Goal: Information Seeking & Learning: Learn about a topic

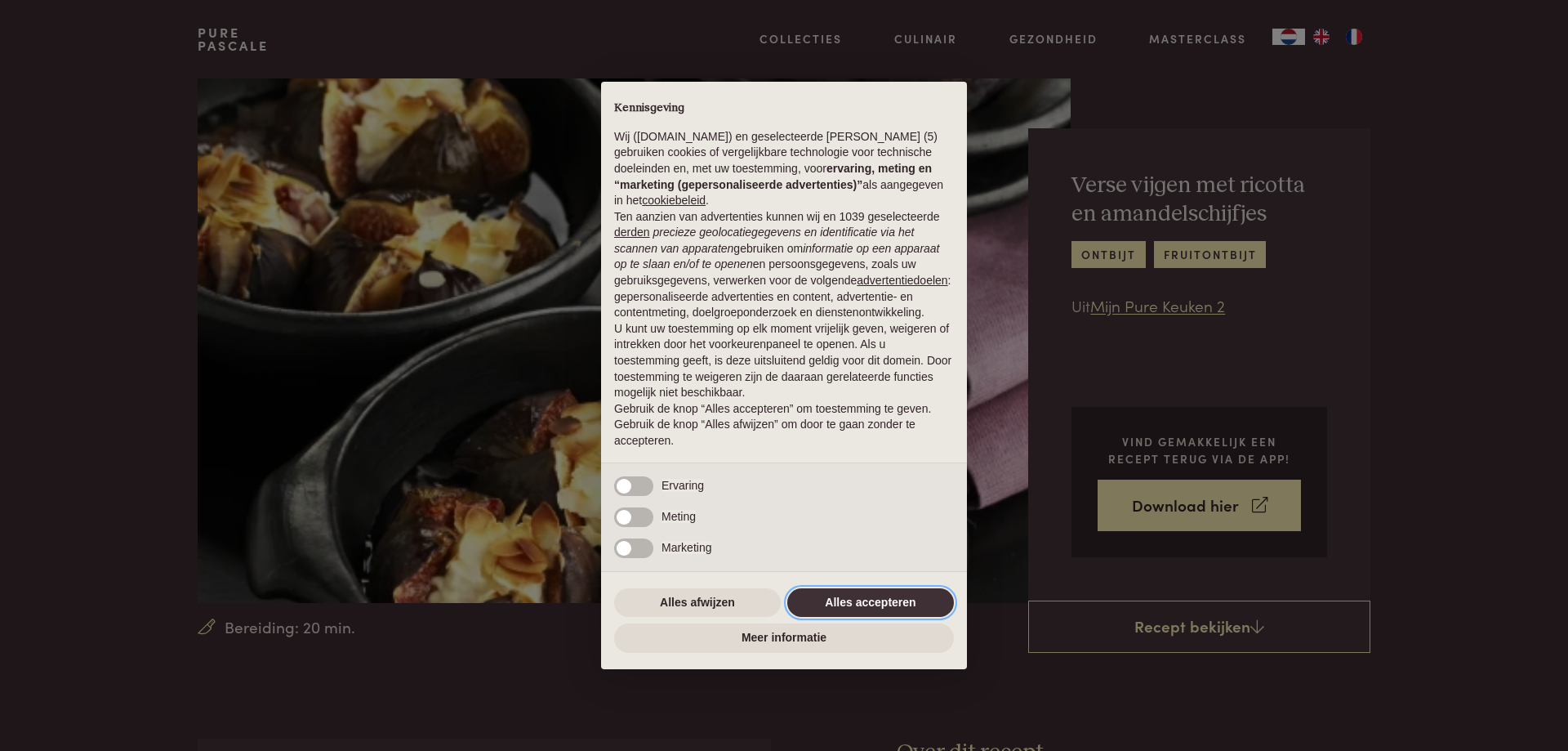
click at [872, 601] on button "Alles accepteren" at bounding box center [871, 602] width 167 height 29
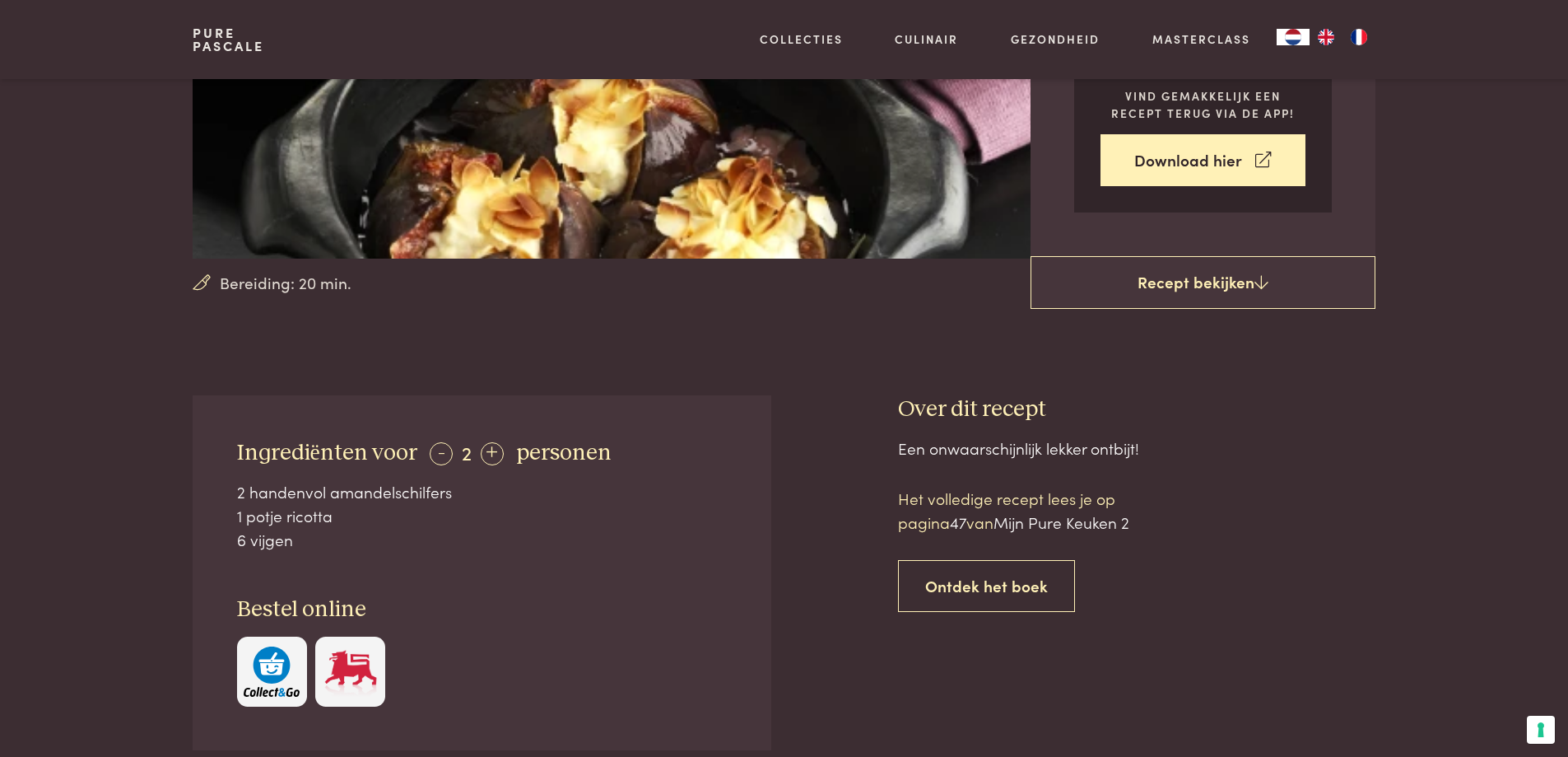
scroll to position [330, 0]
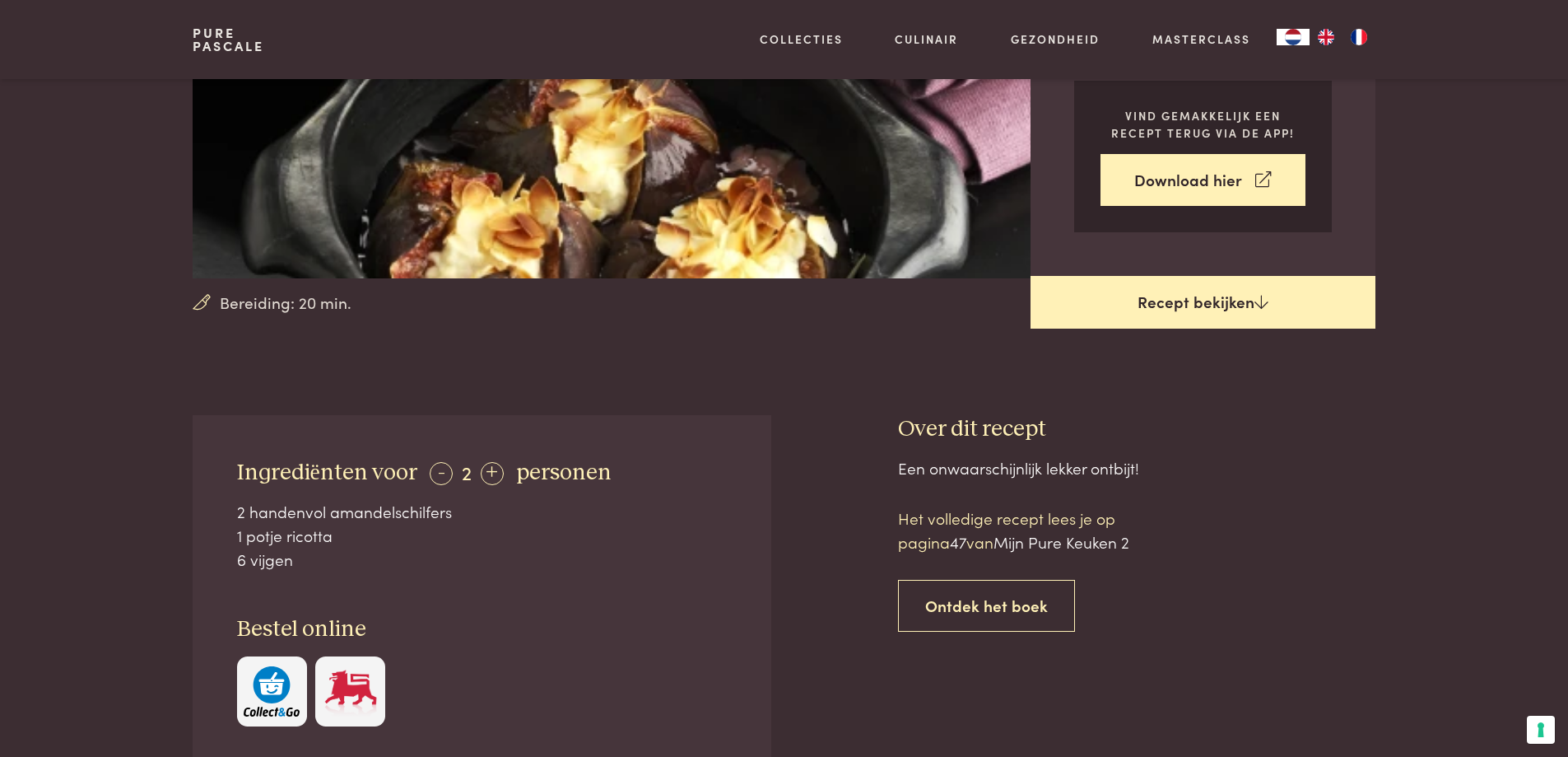
click at [1230, 302] on link "Recept bekijken" at bounding box center [1203, 302] width 345 height 53
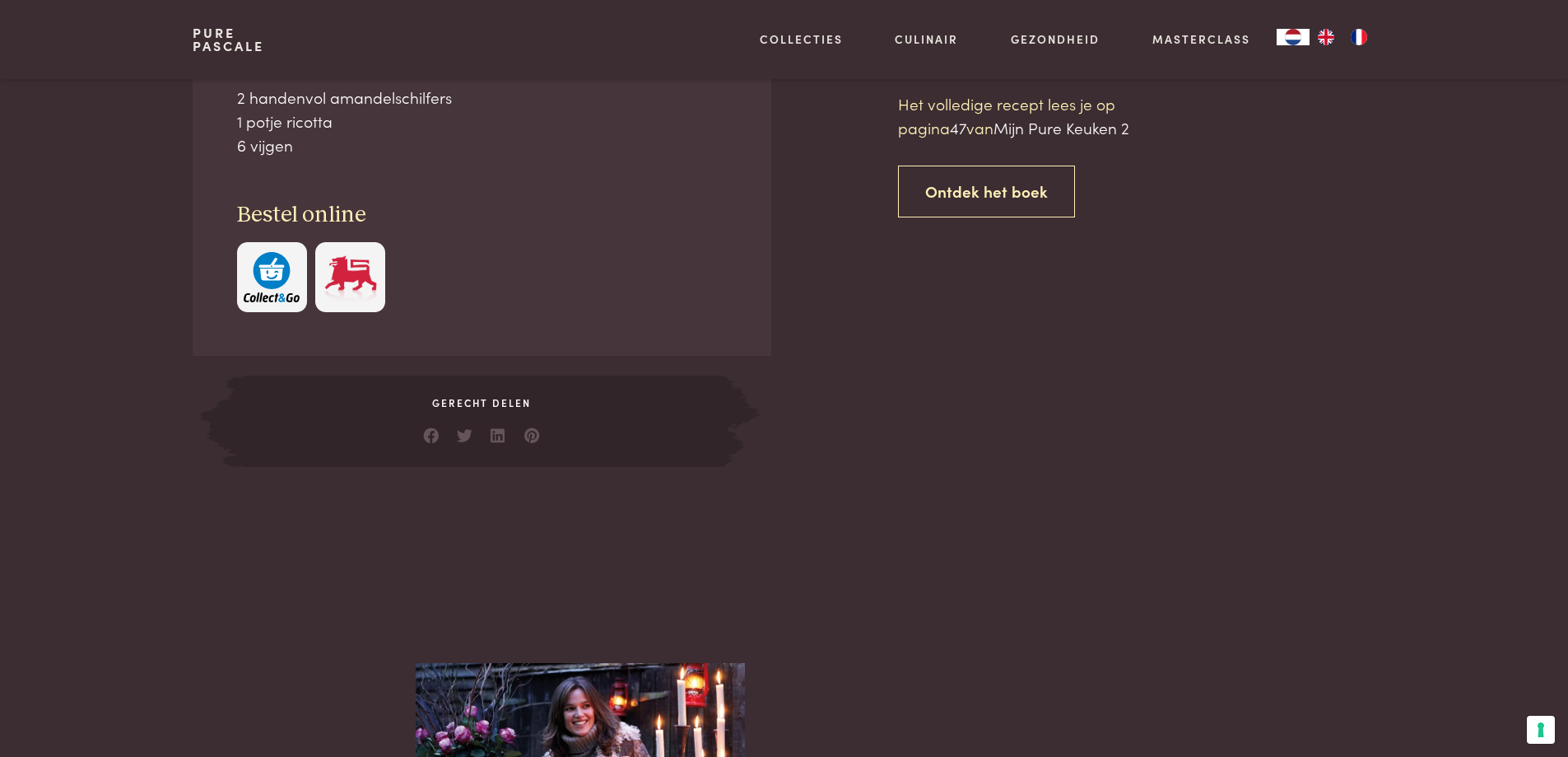
scroll to position [744, 0]
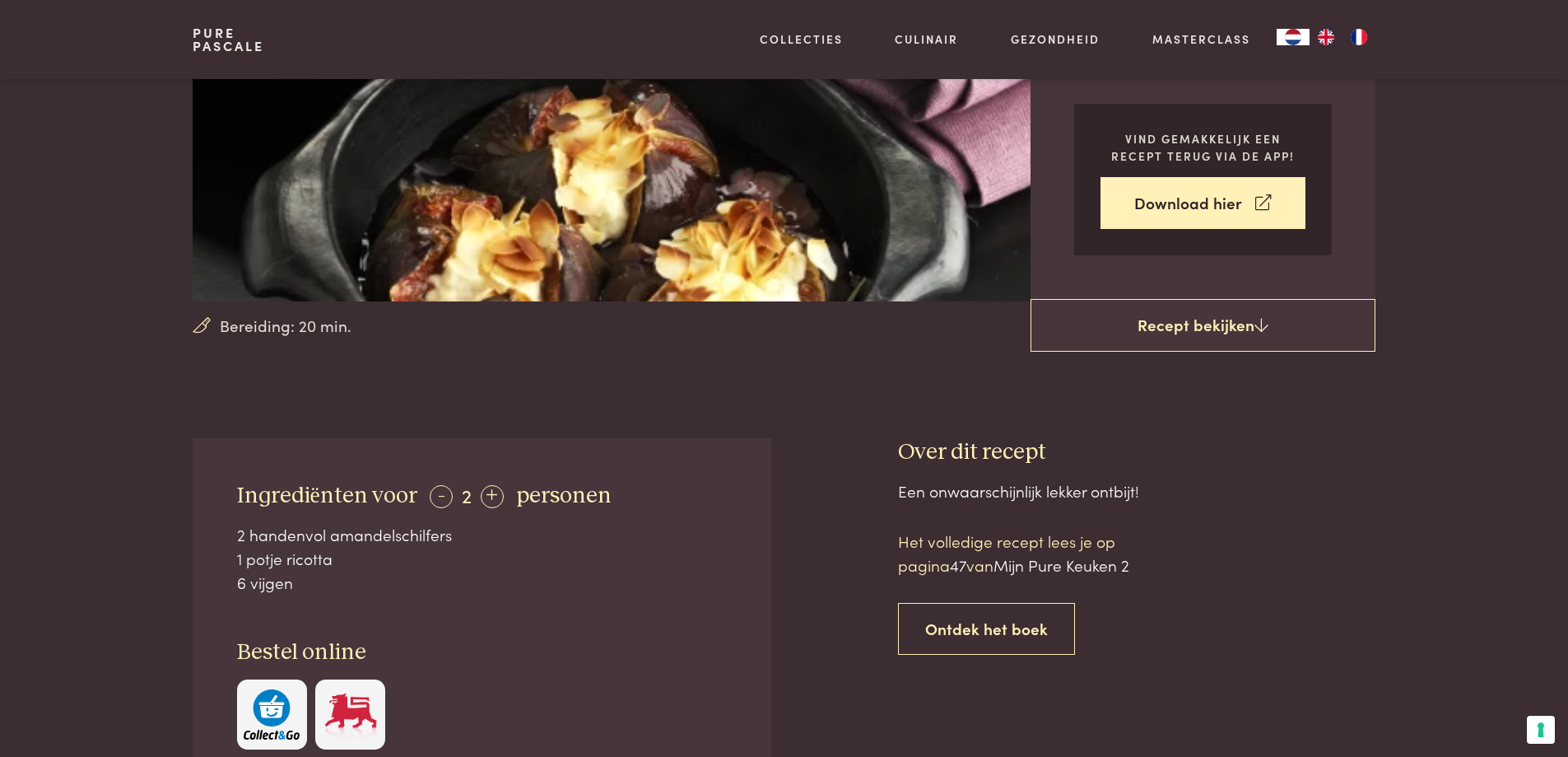
scroll to position [305, 0]
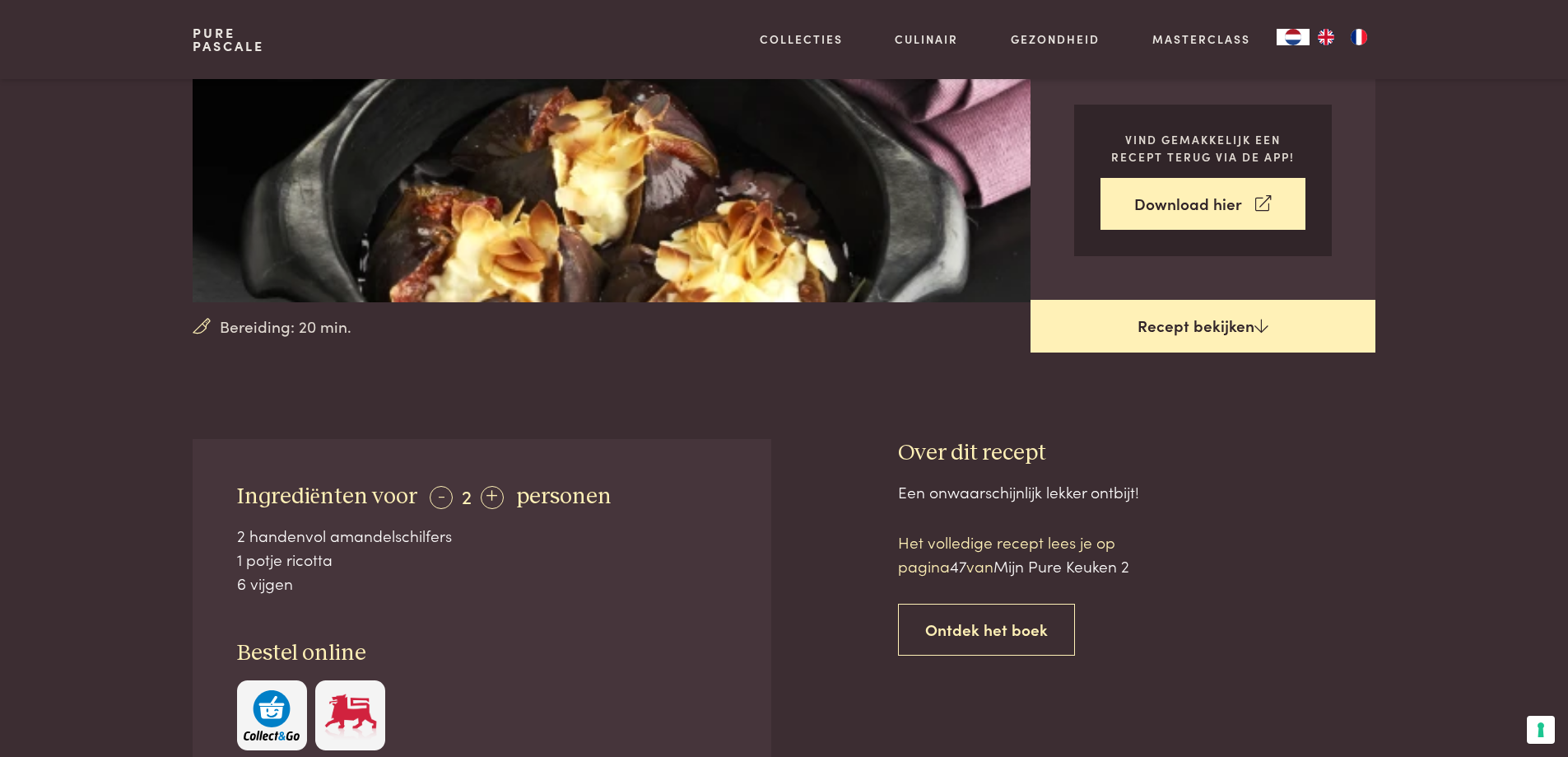
click at [1171, 323] on link "Recept bekijken" at bounding box center [1203, 326] width 345 height 53
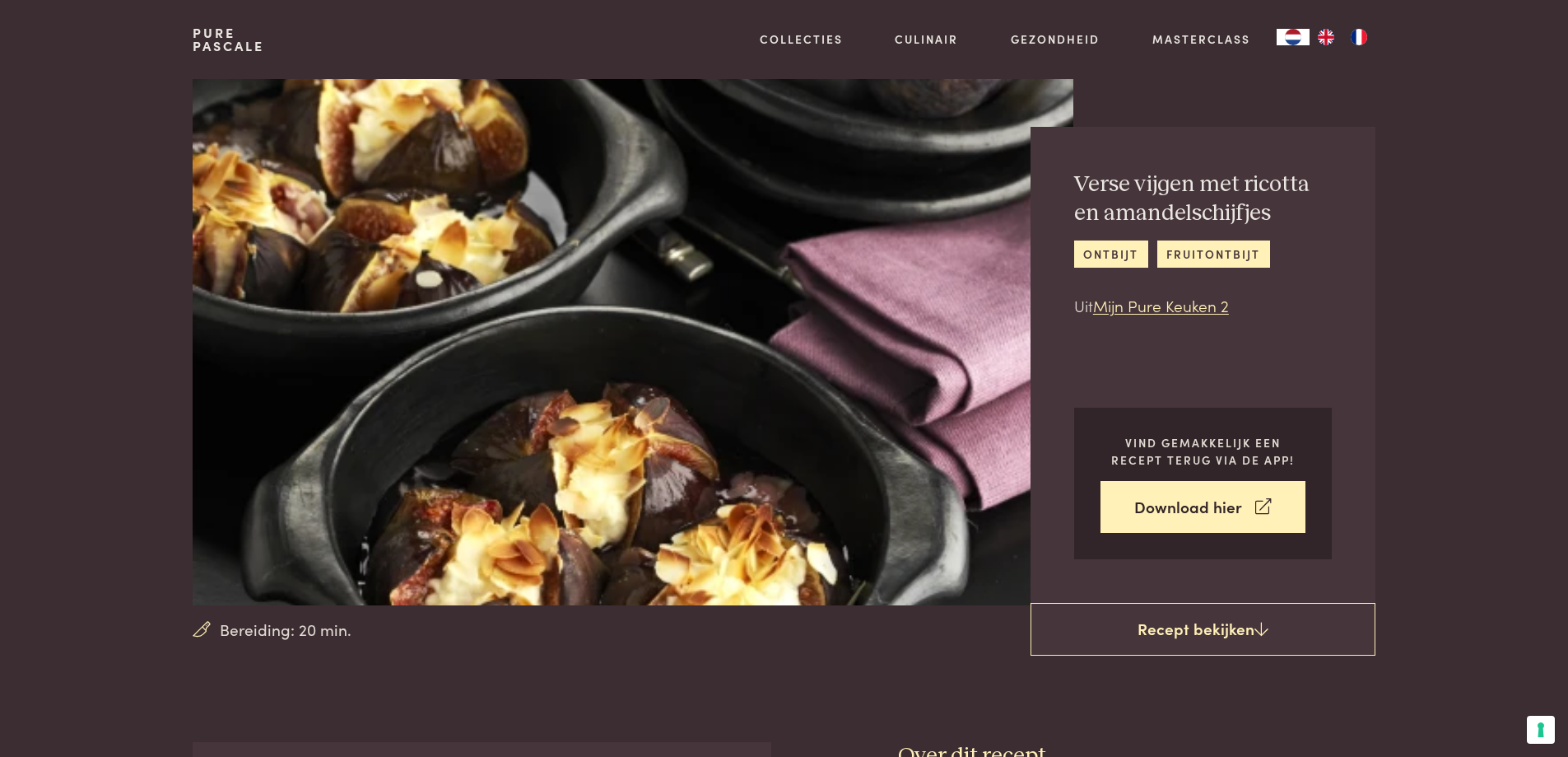
scroll to position [0, 0]
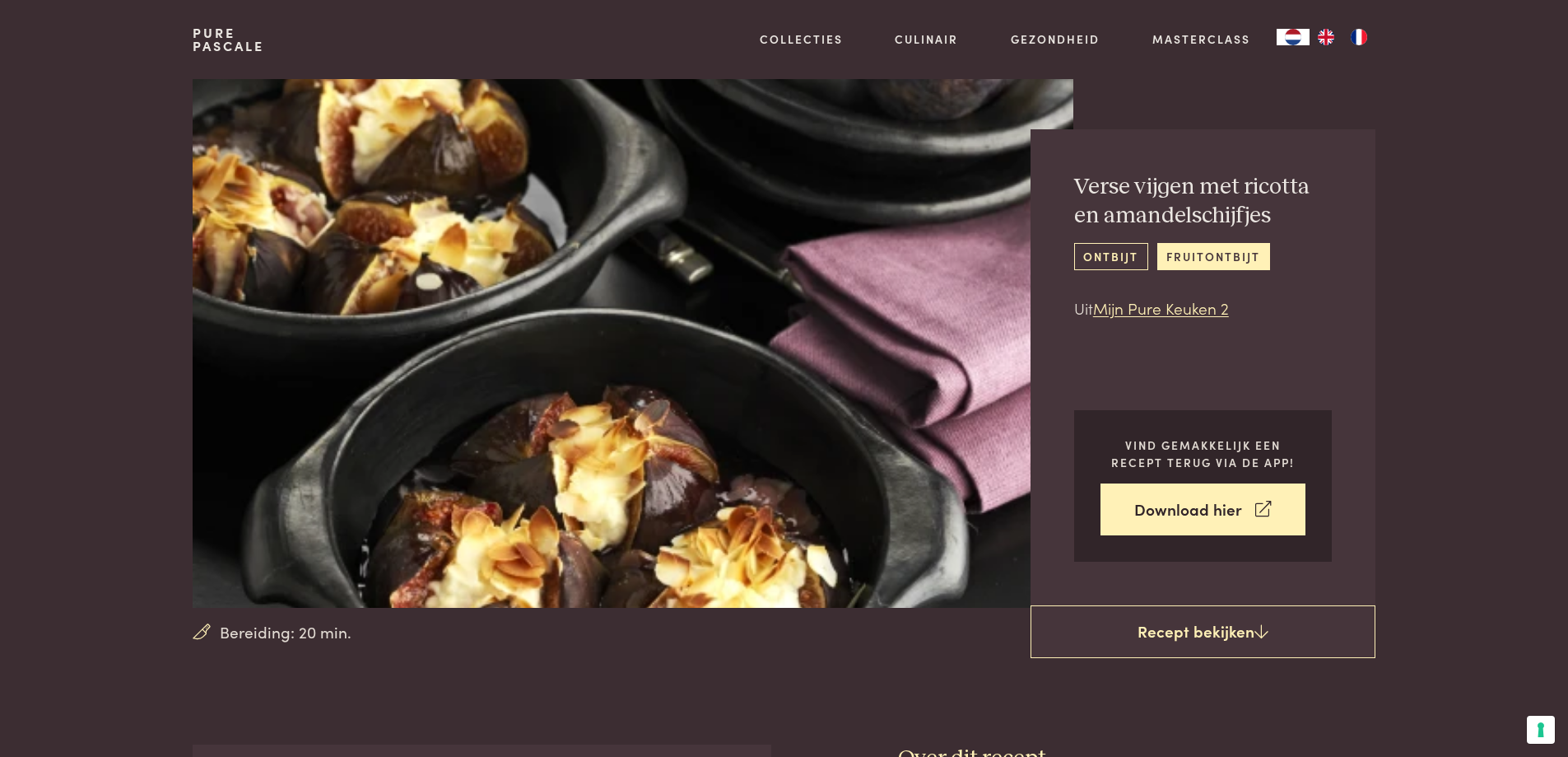
click at [1111, 257] on link "ontbijt" at bounding box center [1111, 257] width 74 height 27
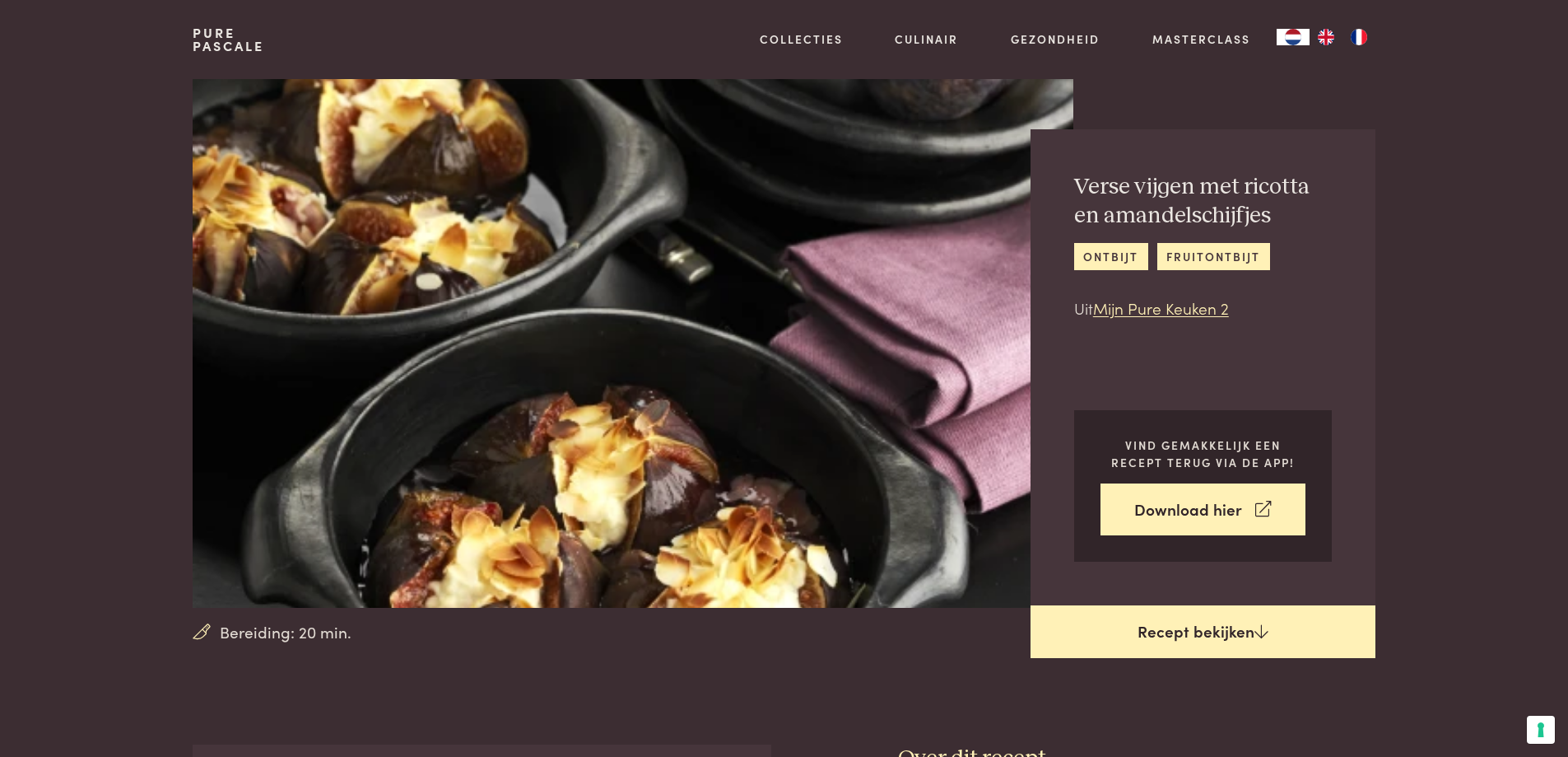
click at [1208, 628] on link "Recept bekijken" at bounding box center [1203, 632] width 345 height 53
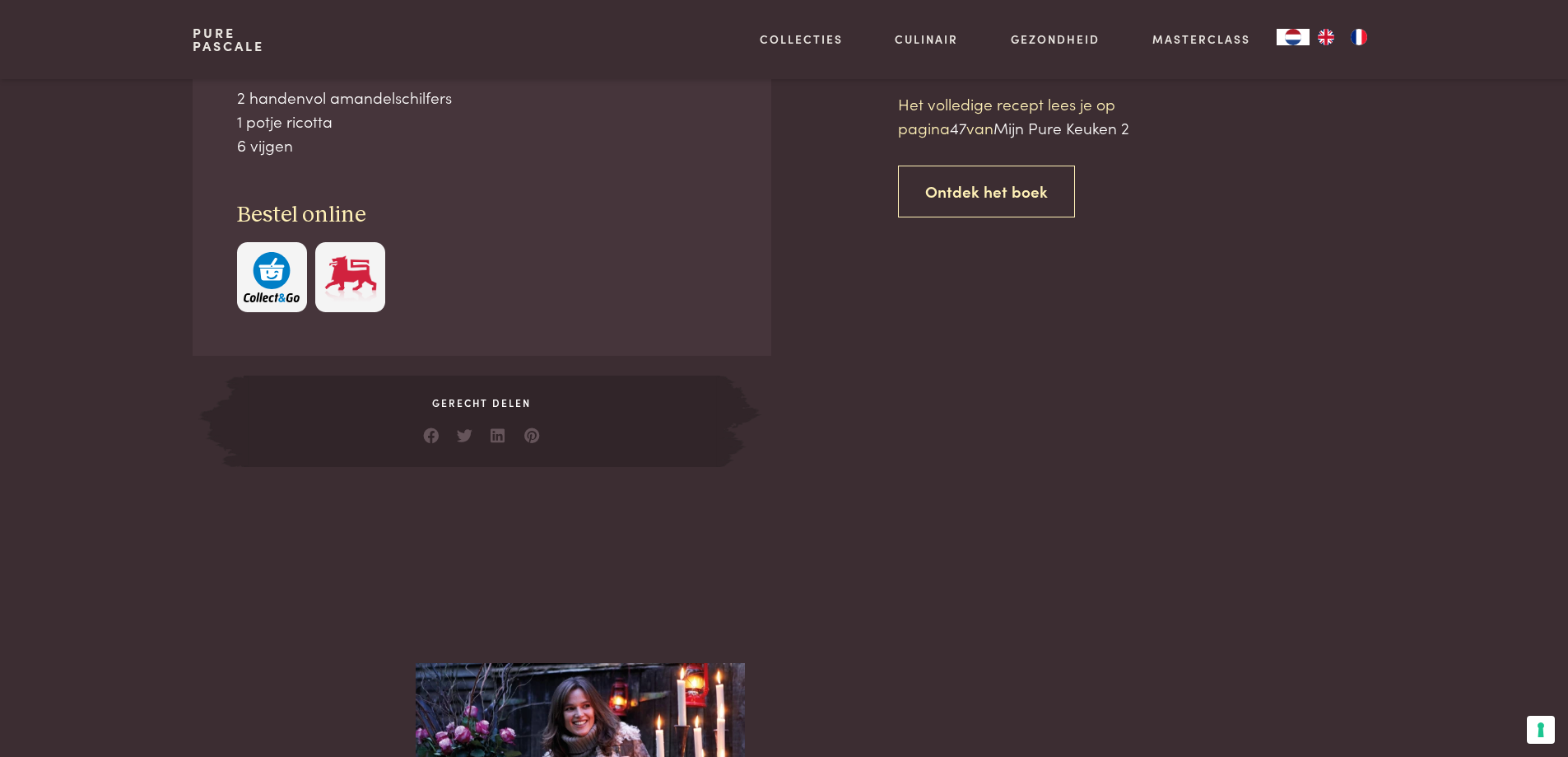
scroll to position [744, 0]
click at [971, 189] on link "Ontdek het boek" at bounding box center [986, 191] width 177 height 52
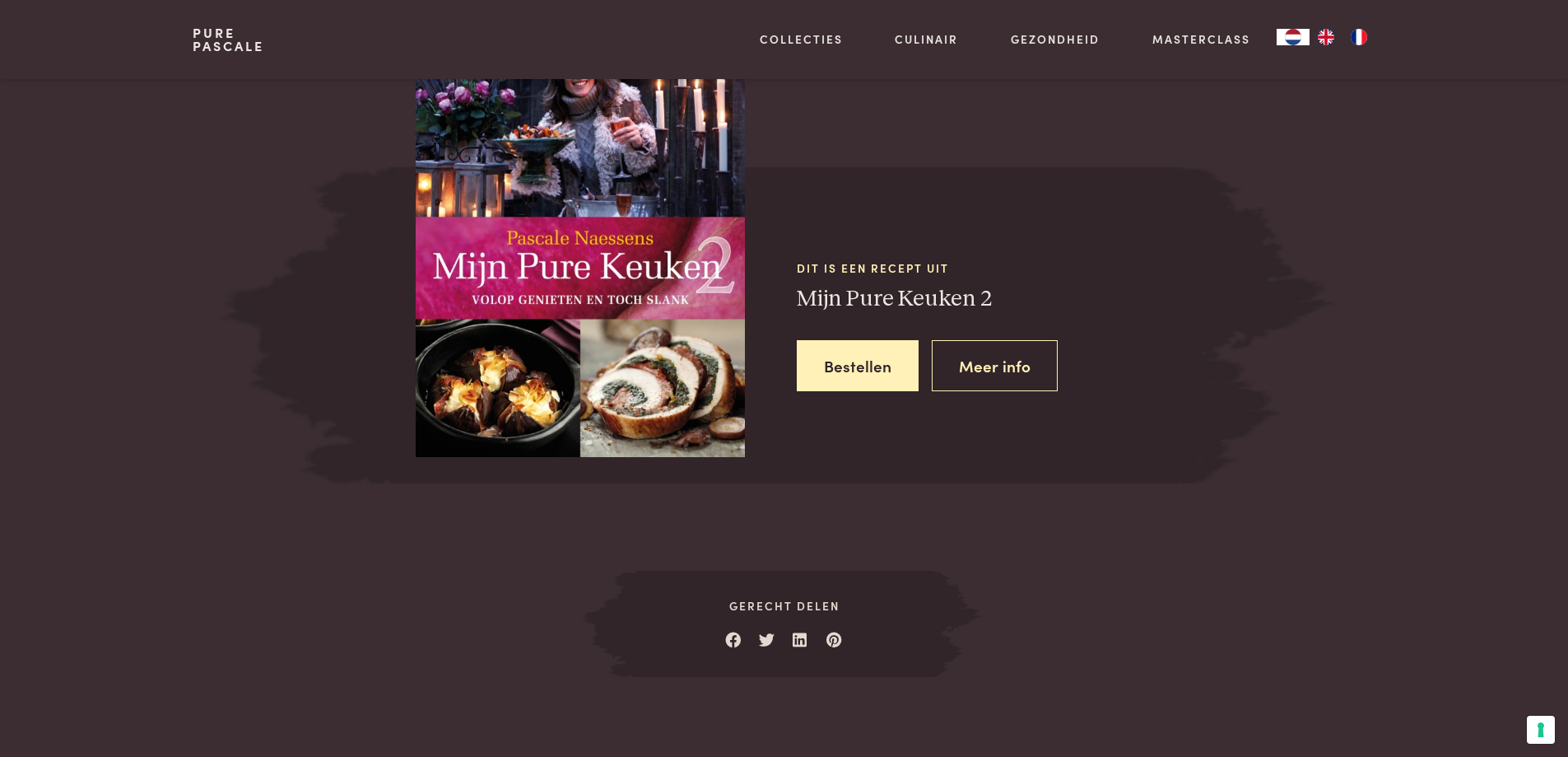
scroll to position [1385, 0]
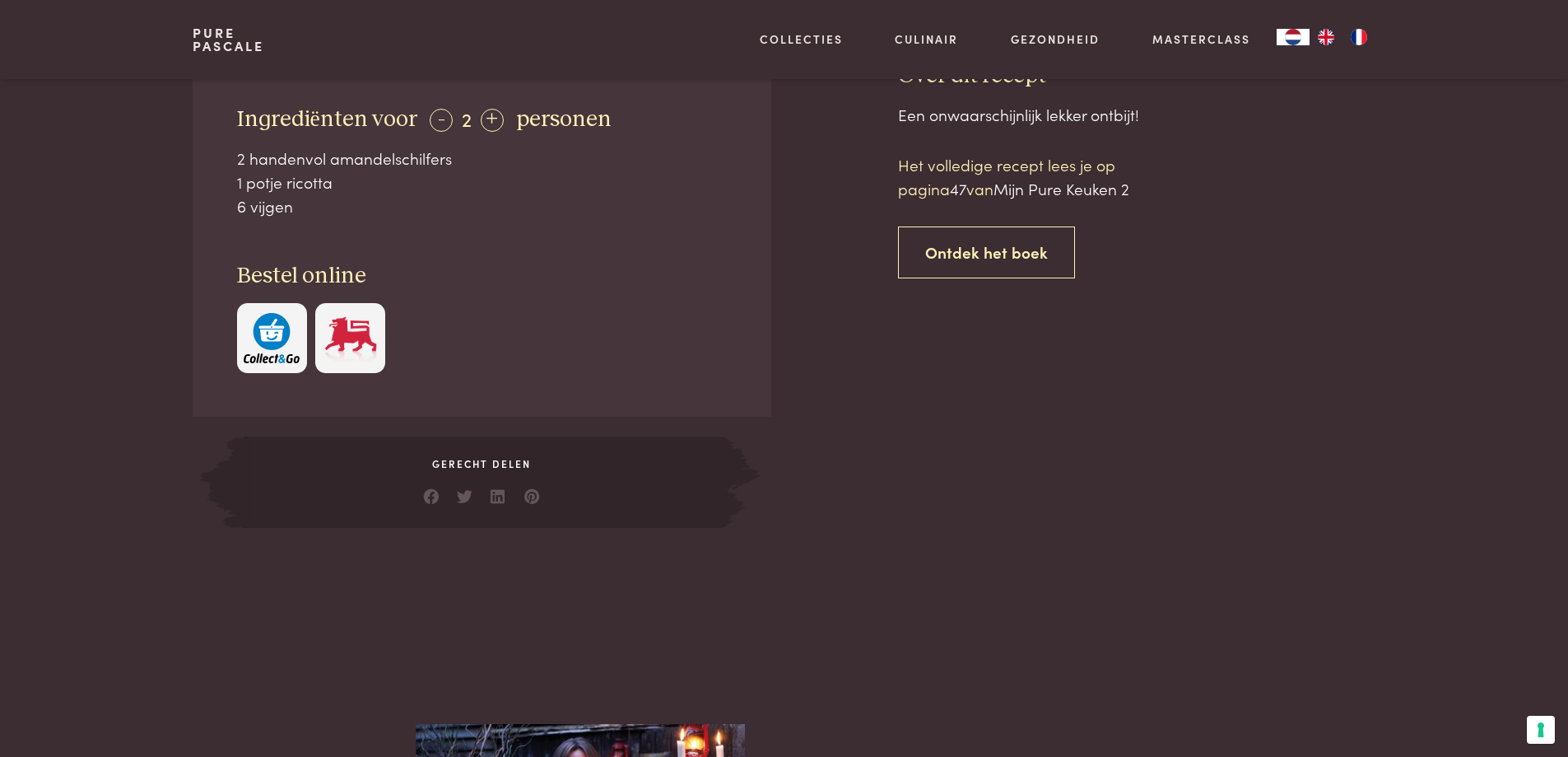
scroll to position [671, 0]
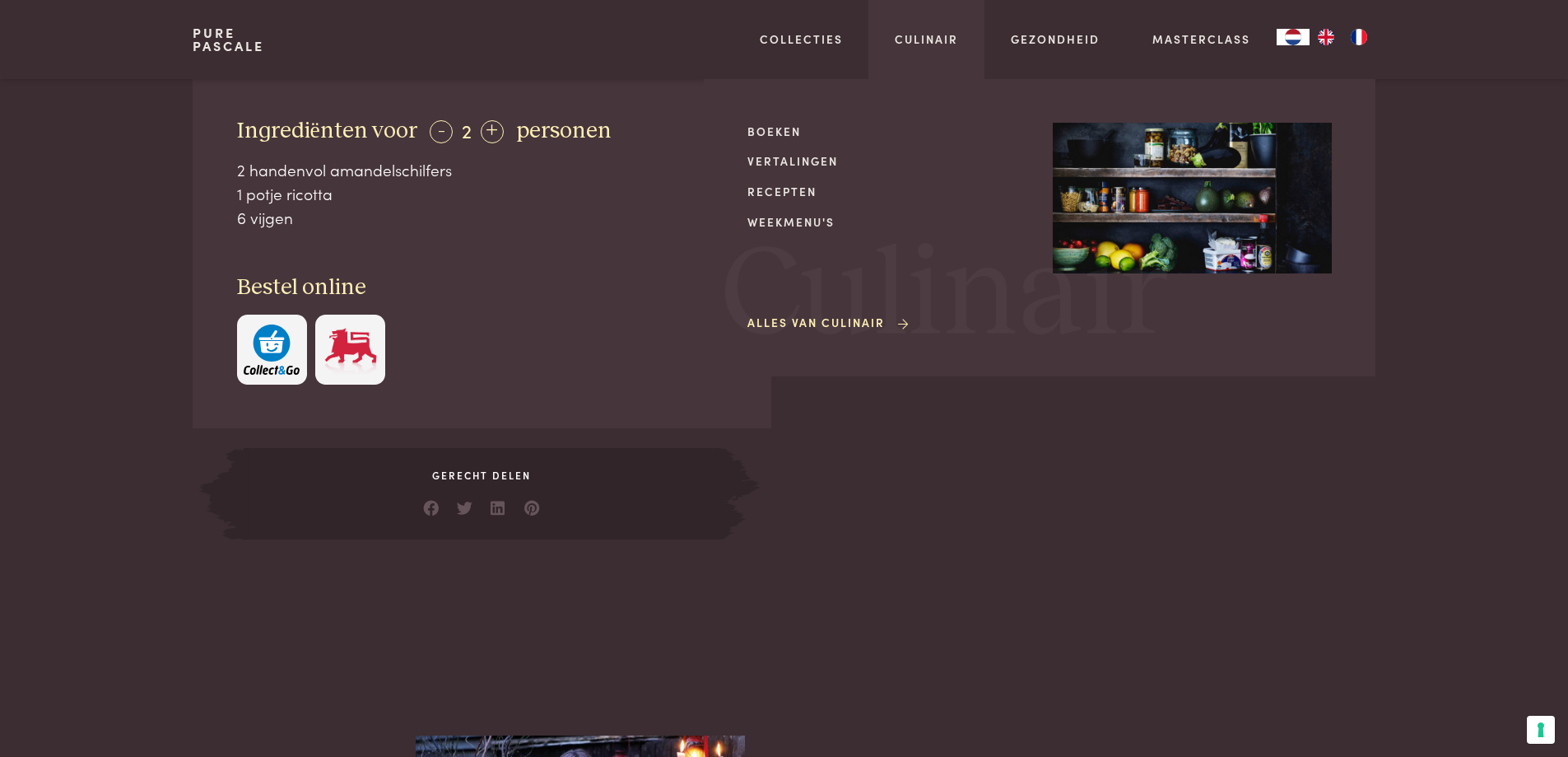
scroll to position [744, 0]
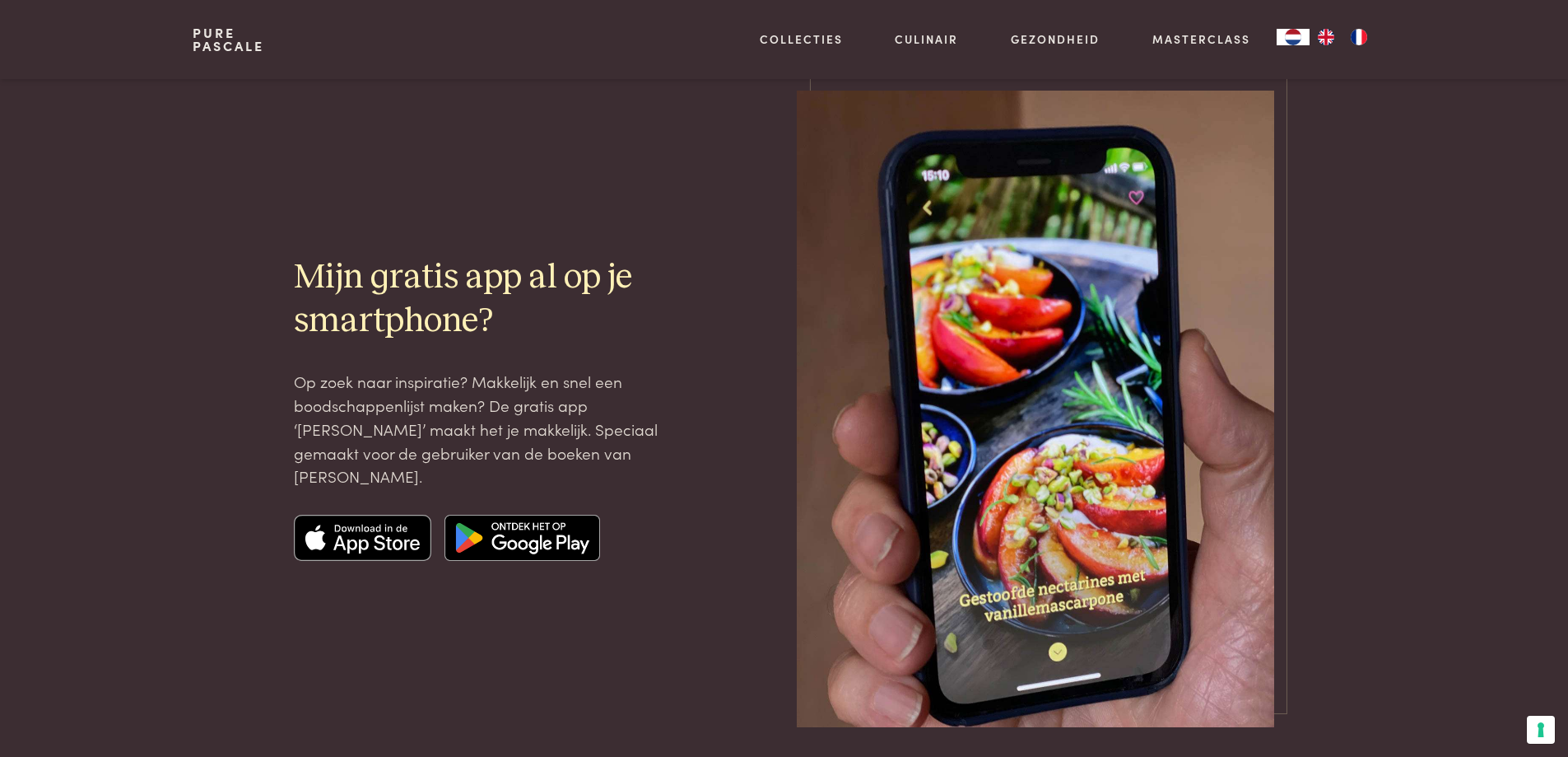
scroll to position [4555, 0]
